Goal: Book appointment/travel/reservation

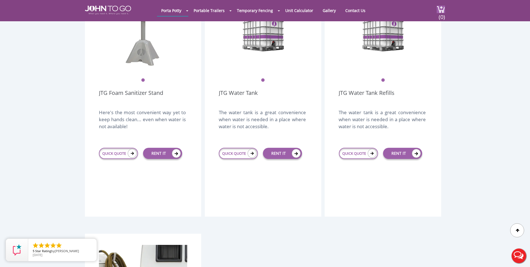
scroll to position [894, 0]
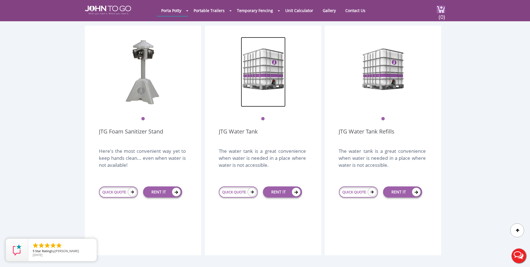
click at [261, 74] on img at bounding box center [263, 72] width 45 height 70
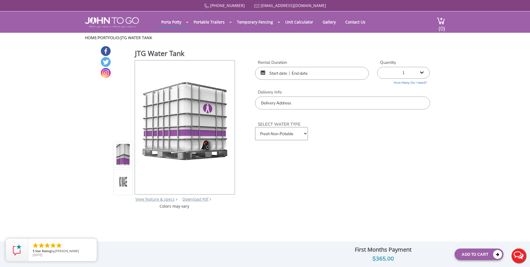
click at [286, 77] on input "text" at bounding box center [312, 73] width 114 height 13
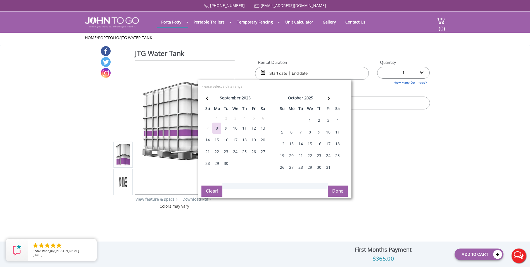
click at [244, 128] on div "11" at bounding box center [244, 127] width 9 height 11
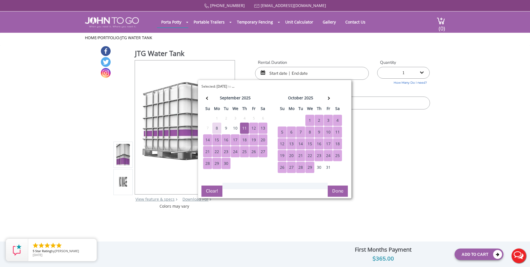
click at [311, 169] on div "29" at bounding box center [309, 166] width 9 height 11
type input "09/11/2025 to 10/29/2025"
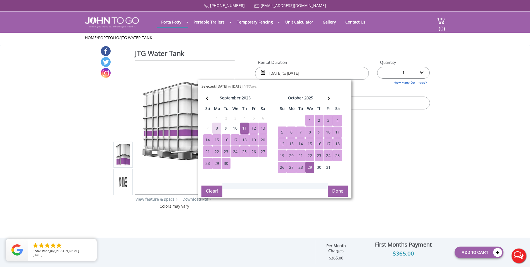
click at [332, 187] on button "Done" at bounding box center [338, 190] width 20 height 11
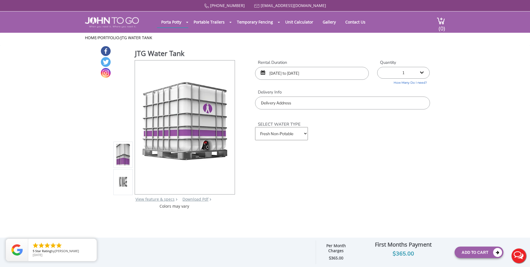
click at [321, 101] on input "text" at bounding box center [342, 102] width 175 height 13
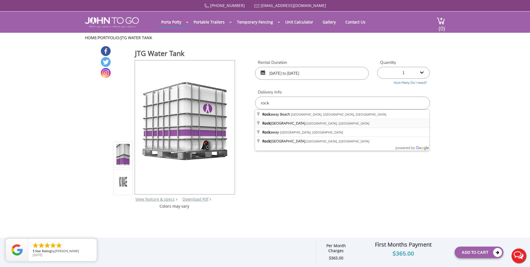
type input "Rockland County, NY, USA"
